Goal: Information Seeking & Learning: Learn about a topic

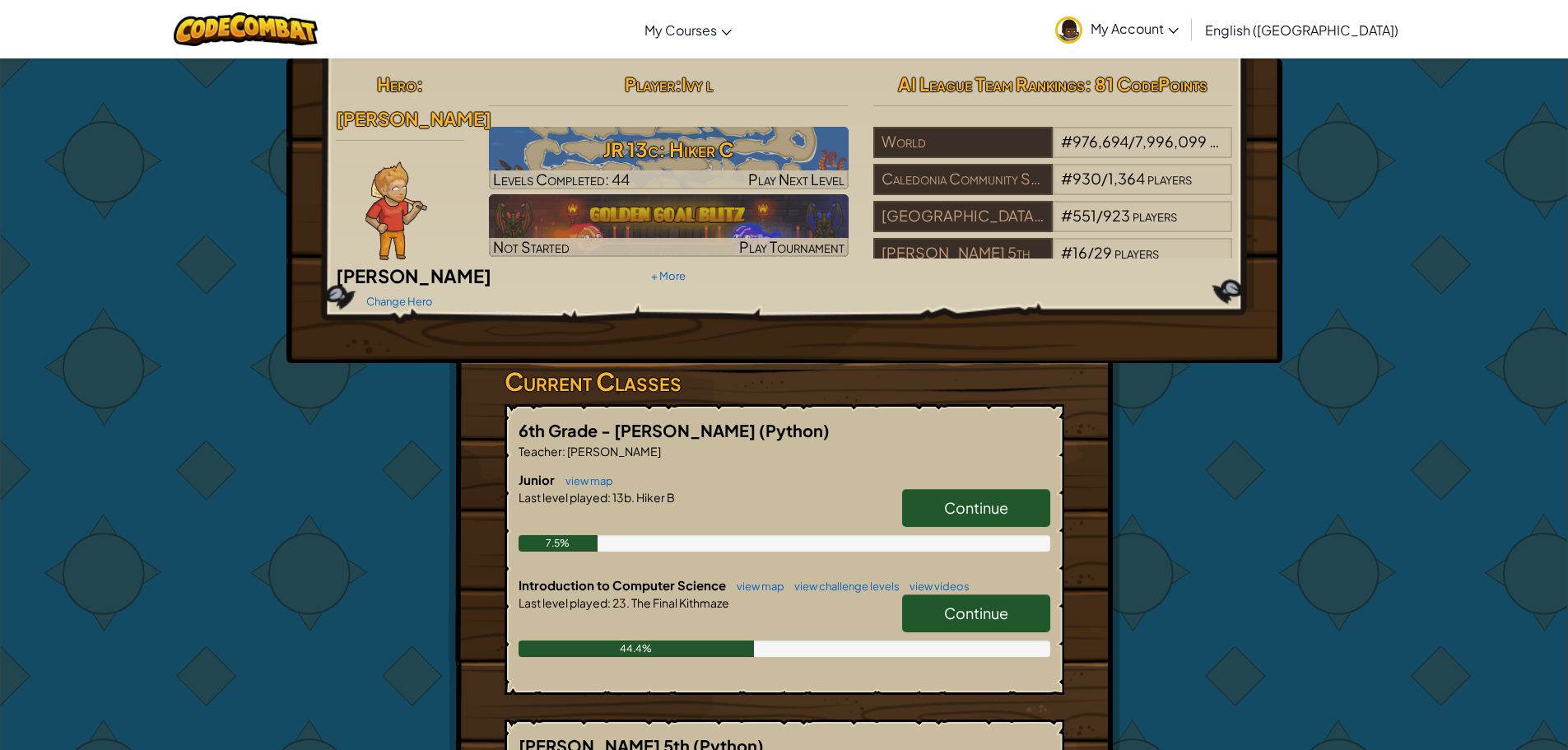
click at [925, 489] on link "Continue" at bounding box center [976, 507] width 148 height 38
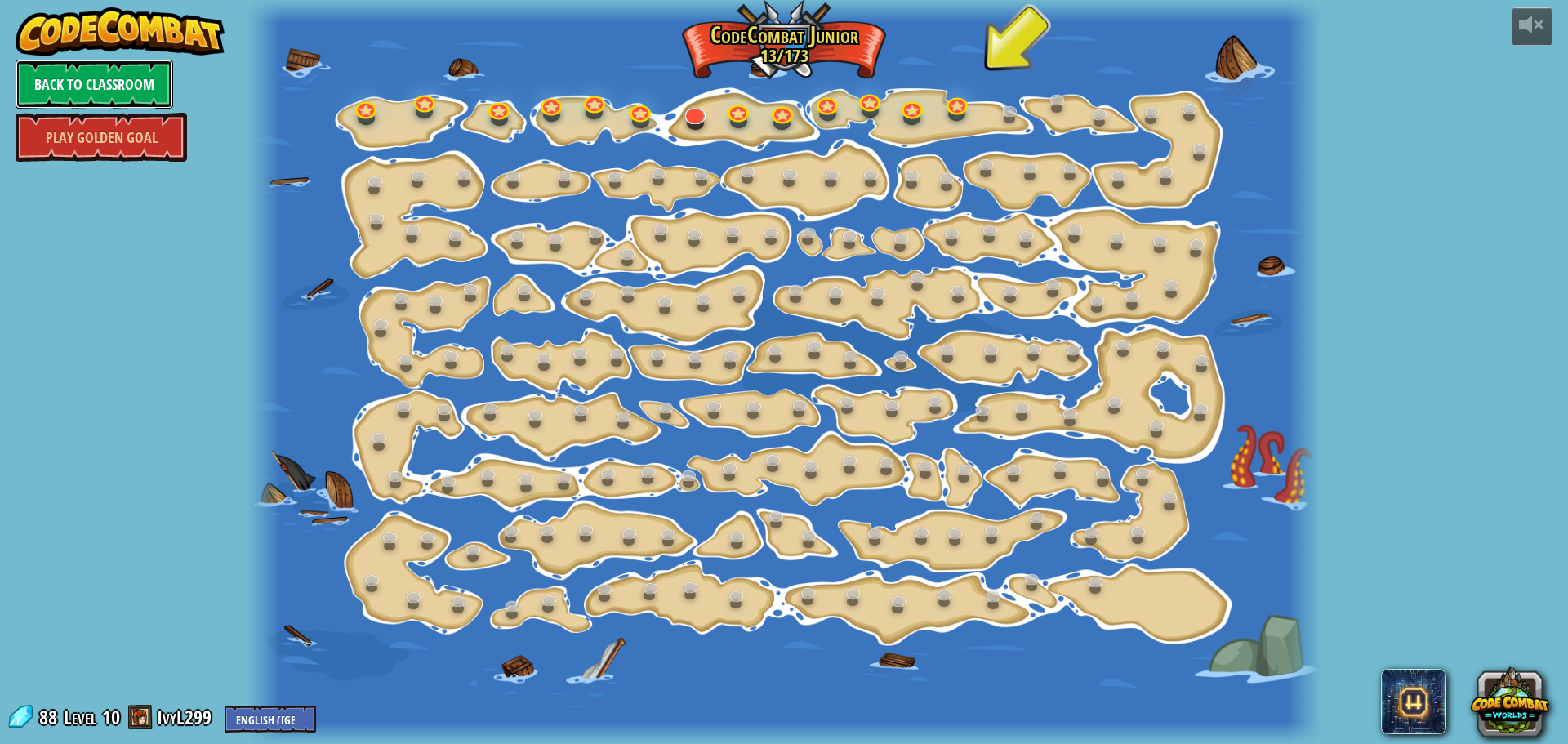
click at [101, 76] on link "Back to Classroom" at bounding box center [94, 84] width 157 height 49
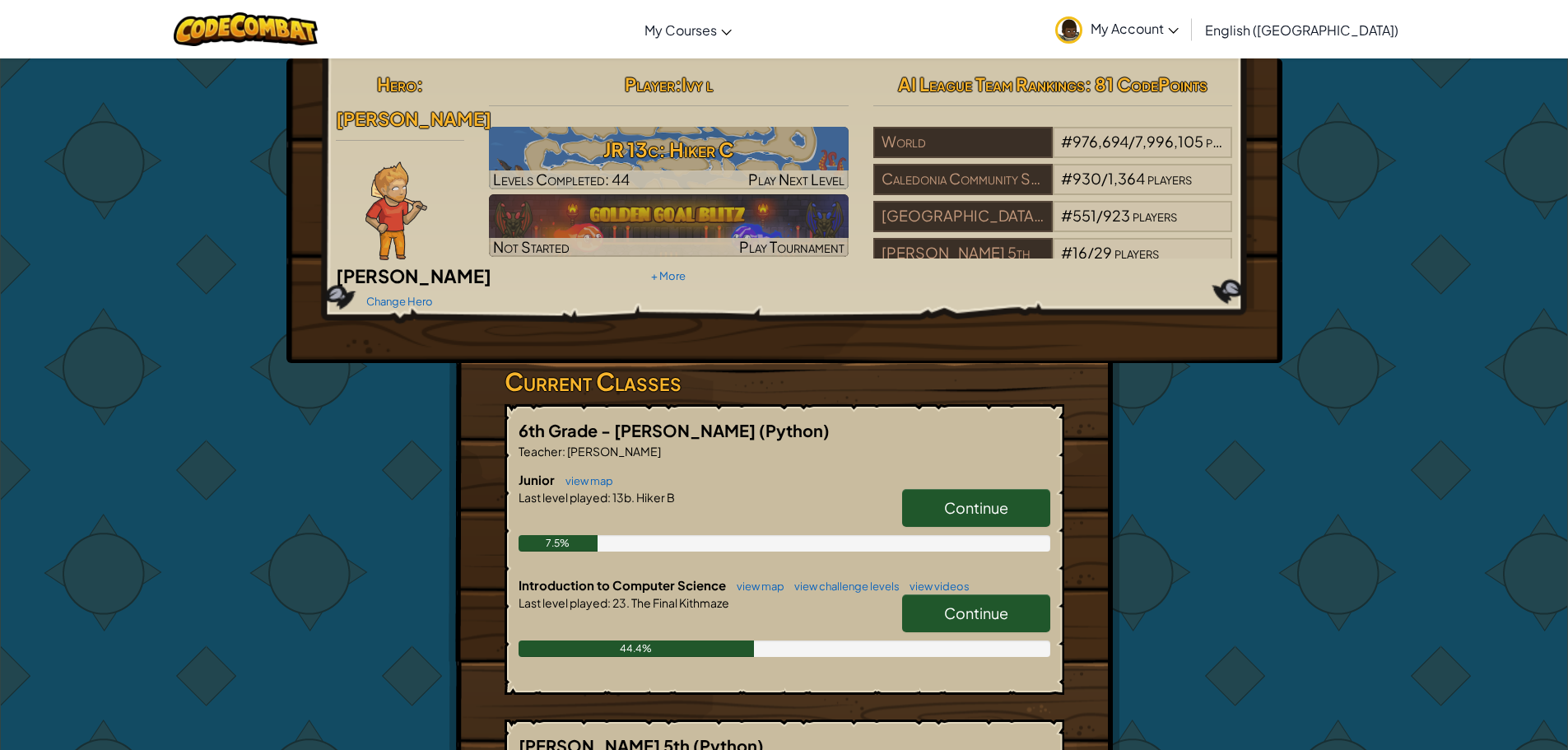
click at [940, 594] on link "Continue" at bounding box center [976, 613] width 148 height 38
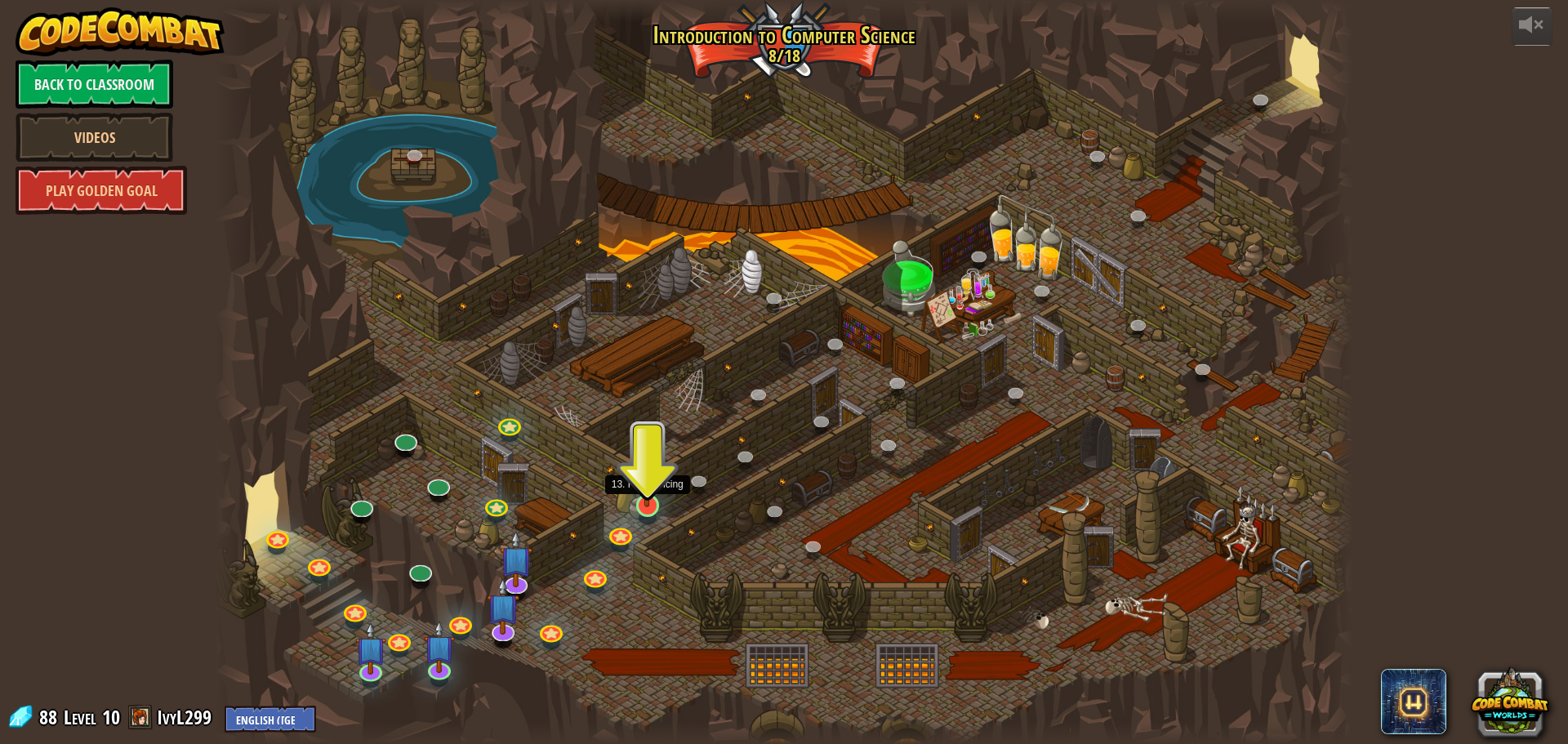
click at [644, 503] on img at bounding box center [647, 472] width 30 height 69
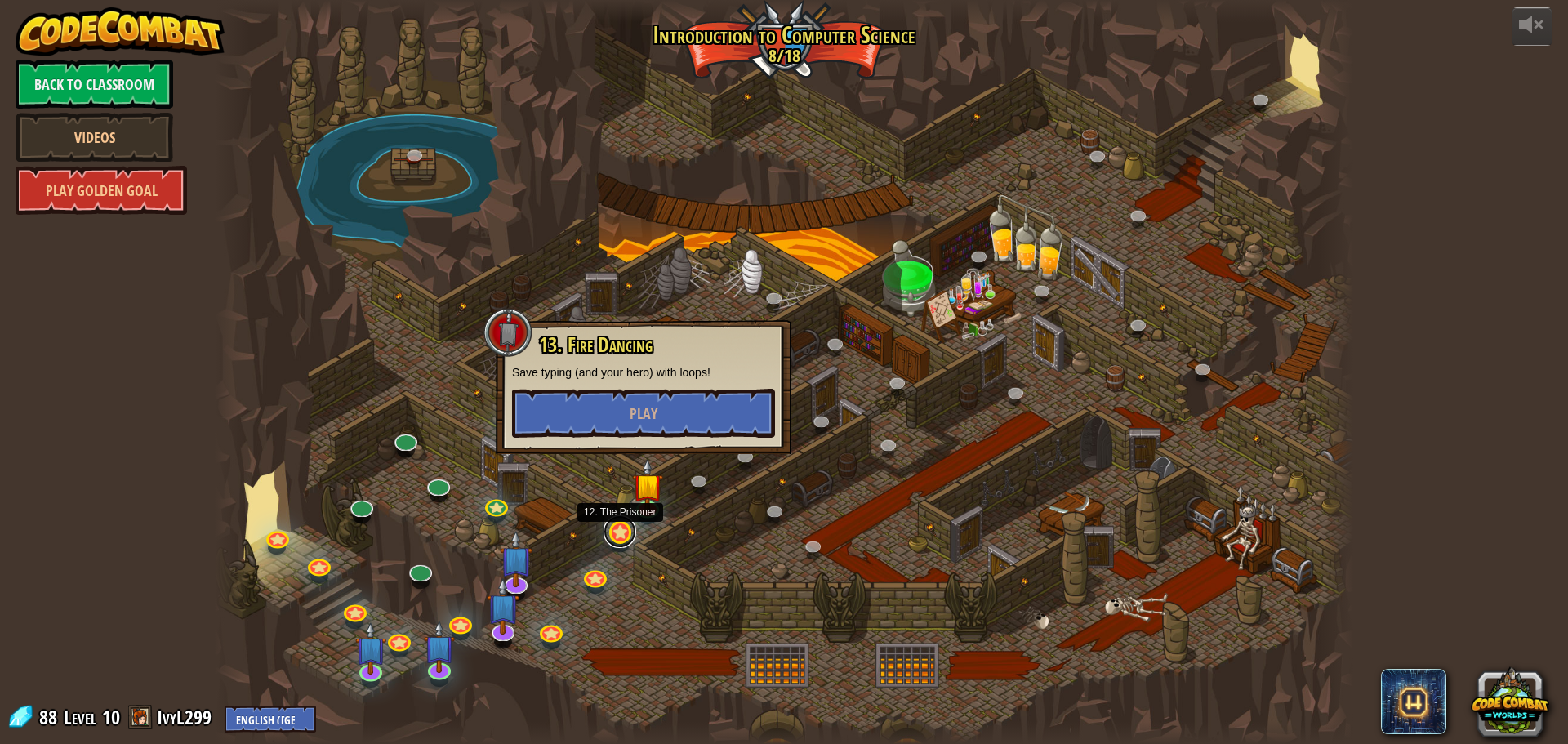
click at [628, 531] on link at bounding box center [620, 531] width 33 height 33
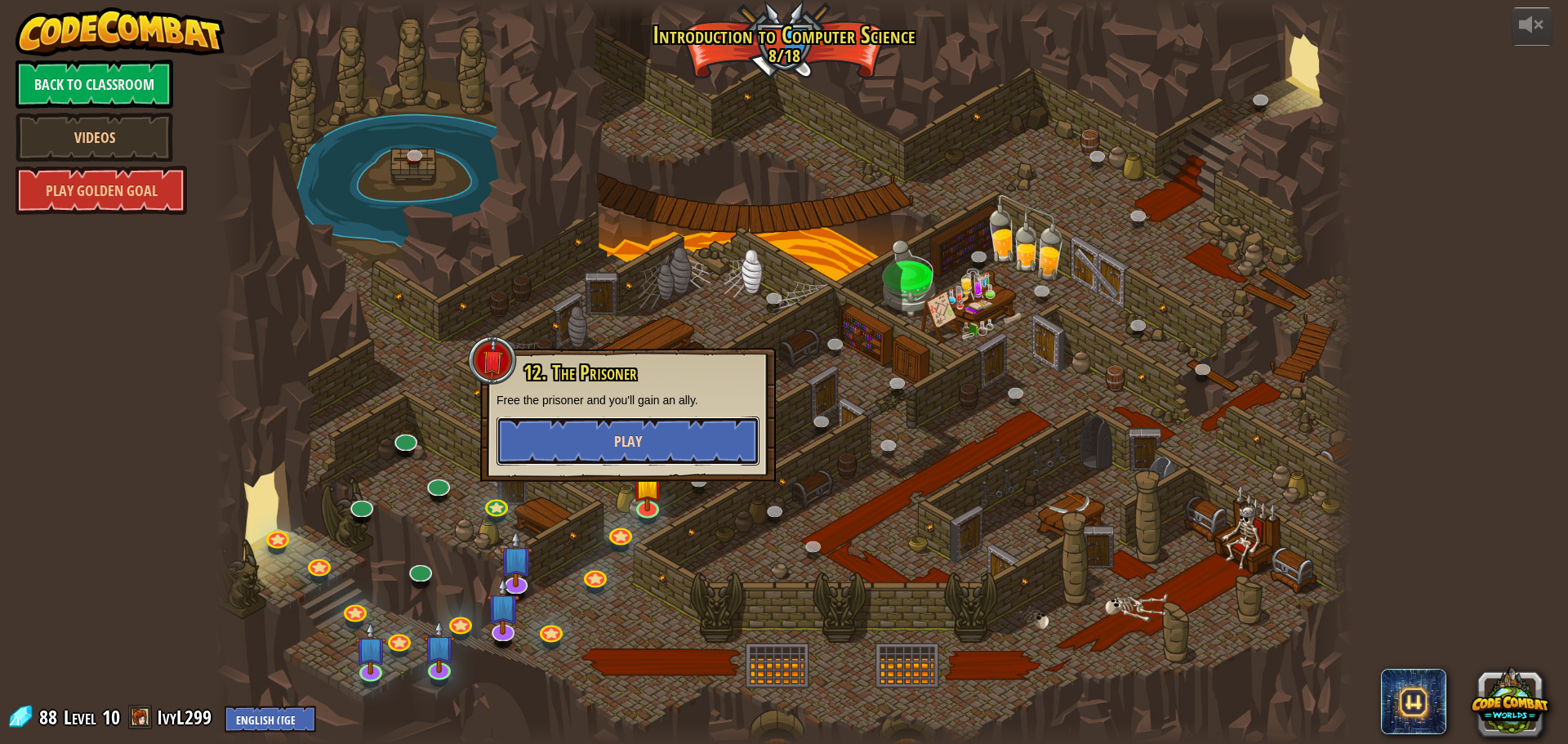
click at [642, 448] on button "Play" at bounding box center [627, 441] width 263 height 49
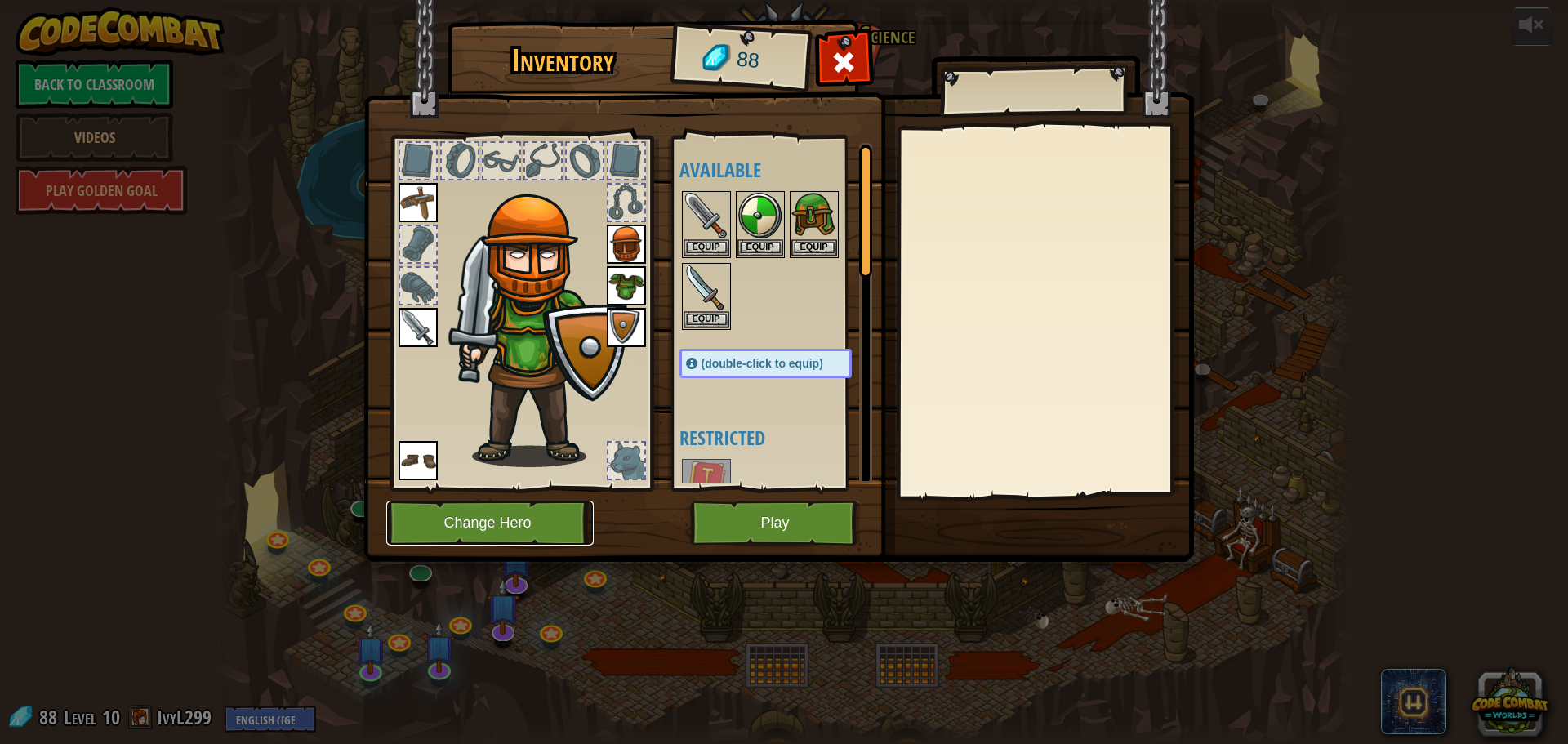
click at [501, 530] on button "Change Hero" at bounding box center [490, 522] width 207 height 45
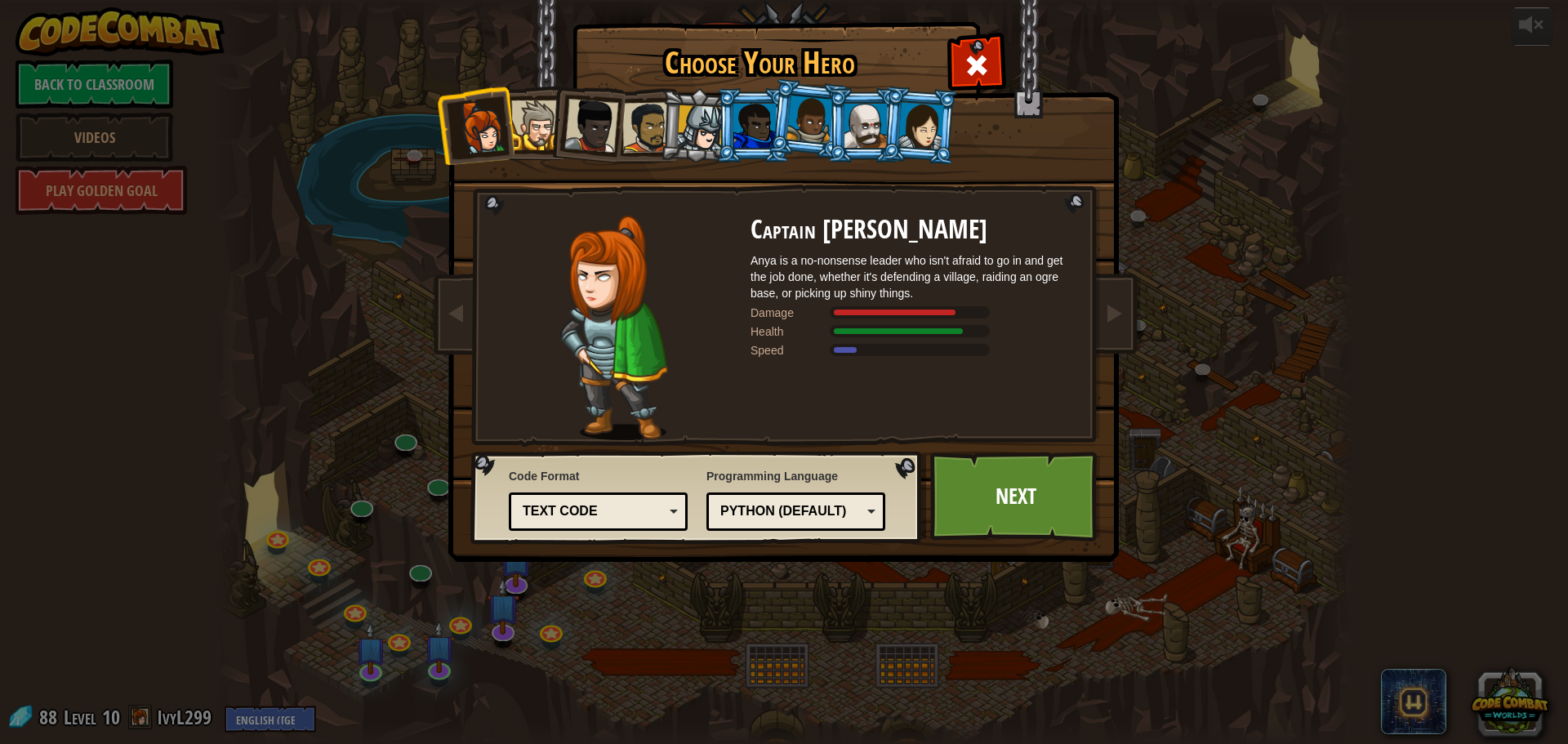
click at [694, 112] on div at bounding box center [700, 128] width 46 height 46
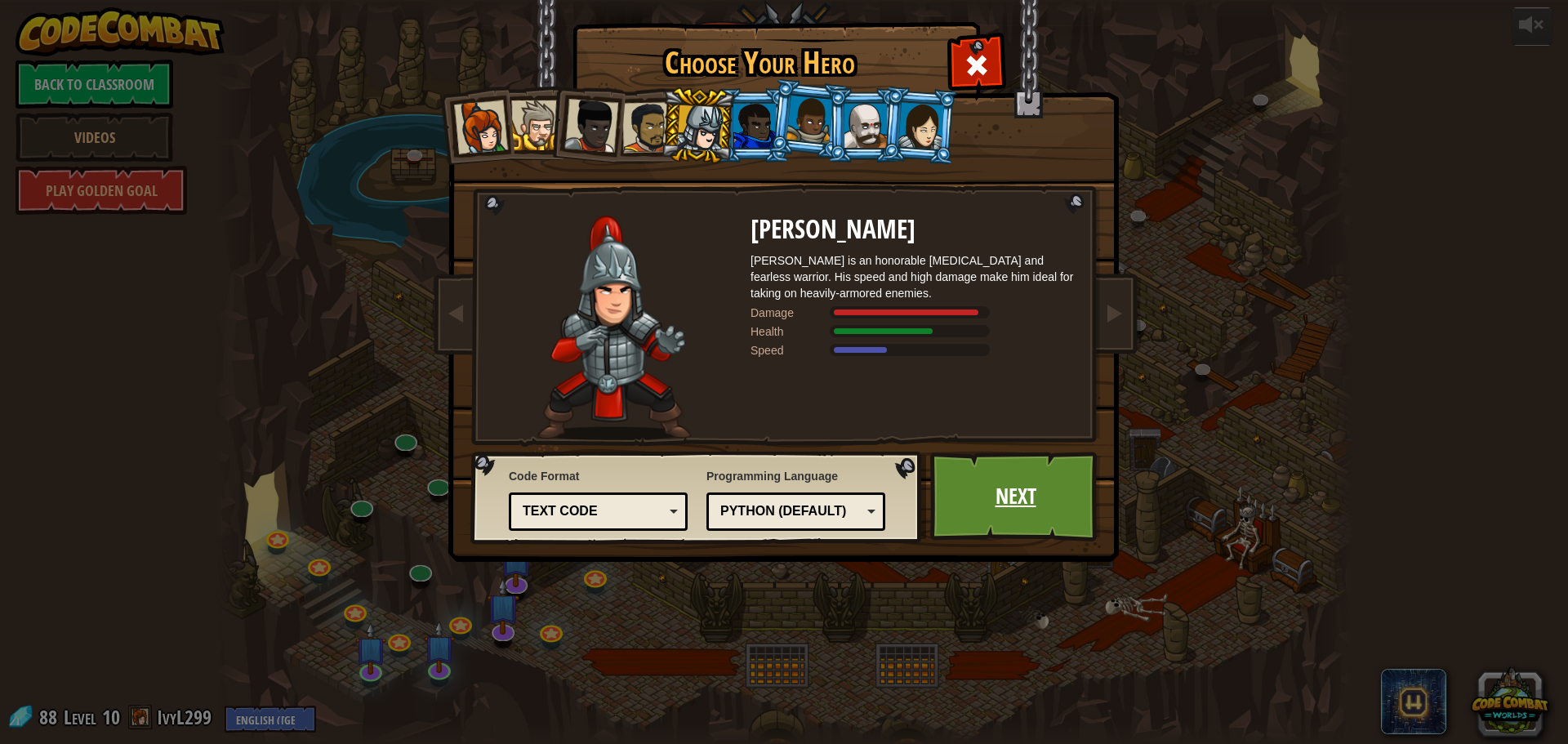
click at [1054, 506] on link "Next" at bounding box center [1016, 496] width 171 height 90
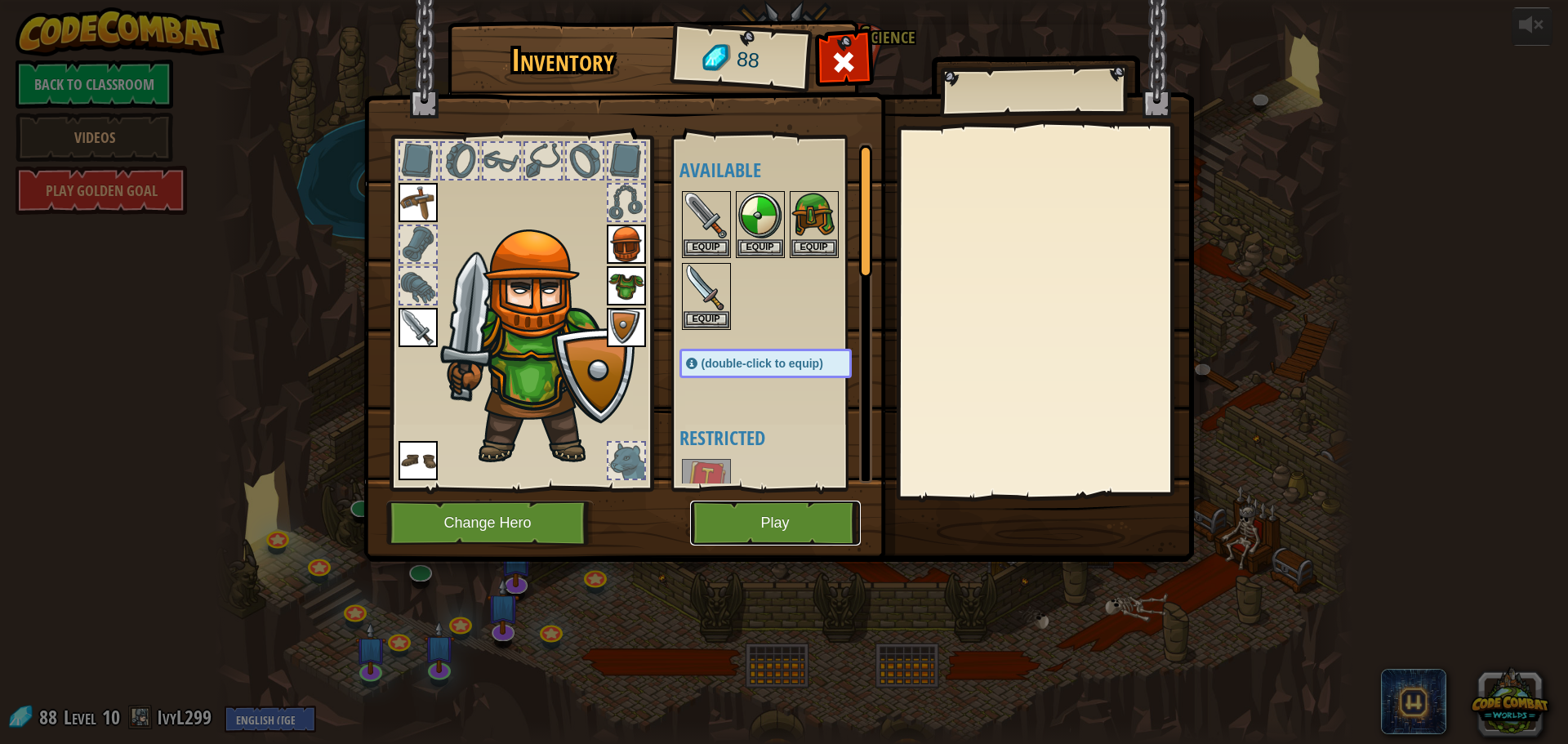
click at [743, 524] on button "Play" at bounding box center [775, 522] width 171 height 45
